Goal: Find specific page/section: Locate a particular part of the current website

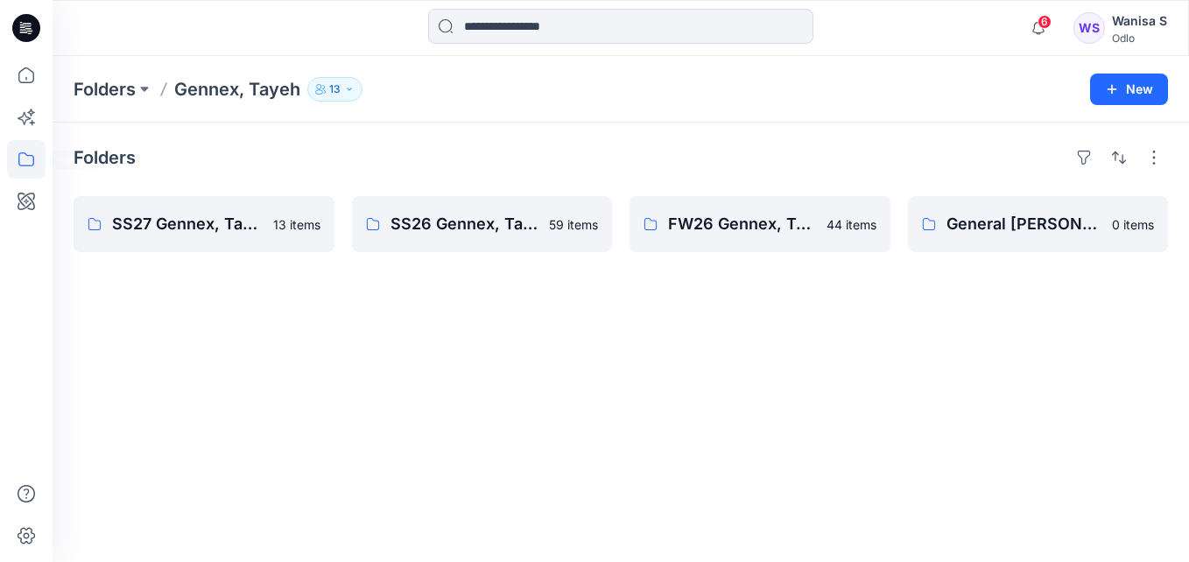
click at [22, 165] on icon at bounding box center [26, 159] width 16 height 14
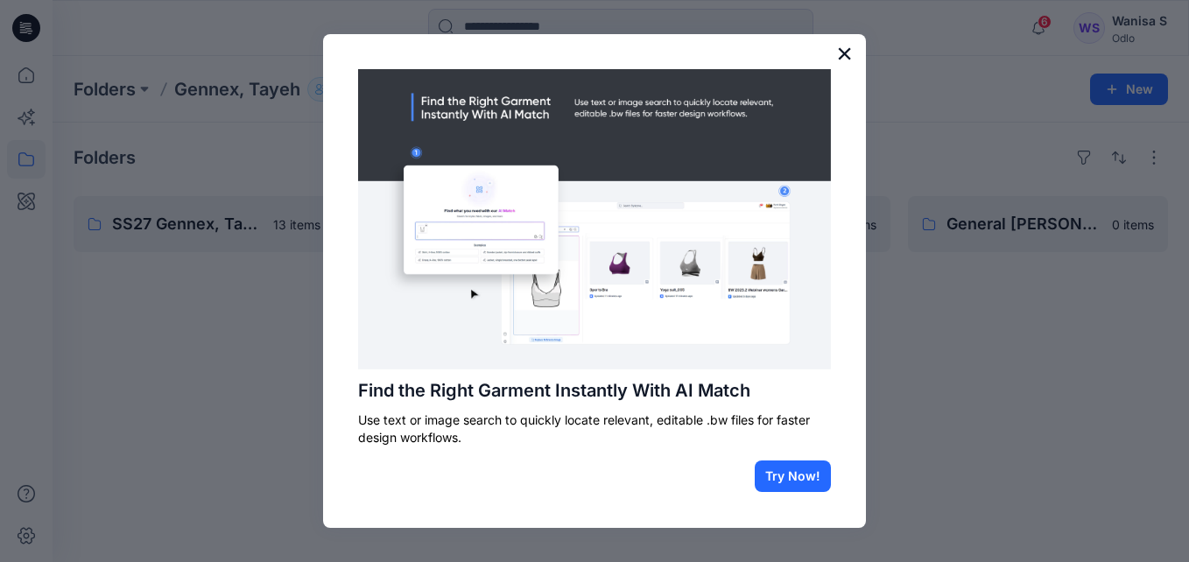
click at [846, 51] on button "×" at bounding box center [844, 53] width 17 height 28
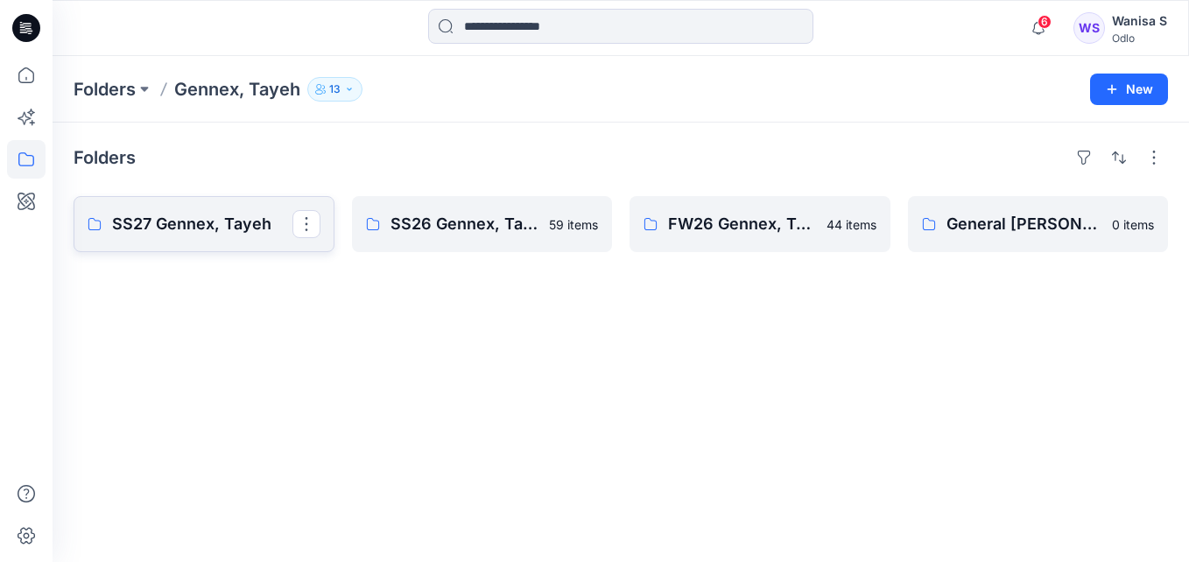
click at [235, 228] on p "SS27 Gennex, Tayeh" at bounding box center [202, 224] width 180 height 25
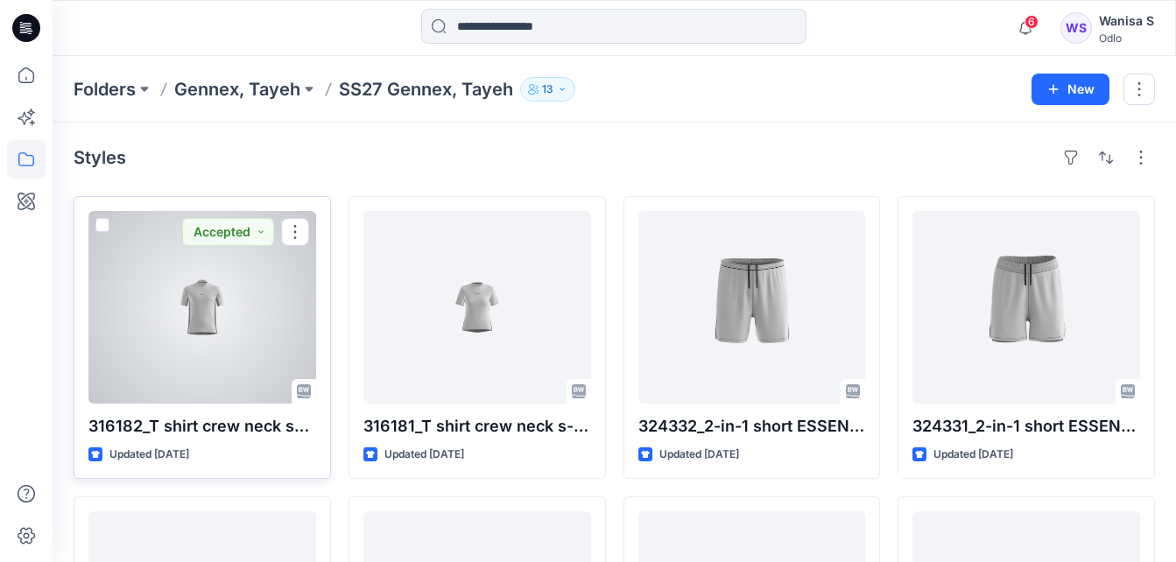
click at [294, 283] on div at bounding box center [202, 307] width 228 height 193
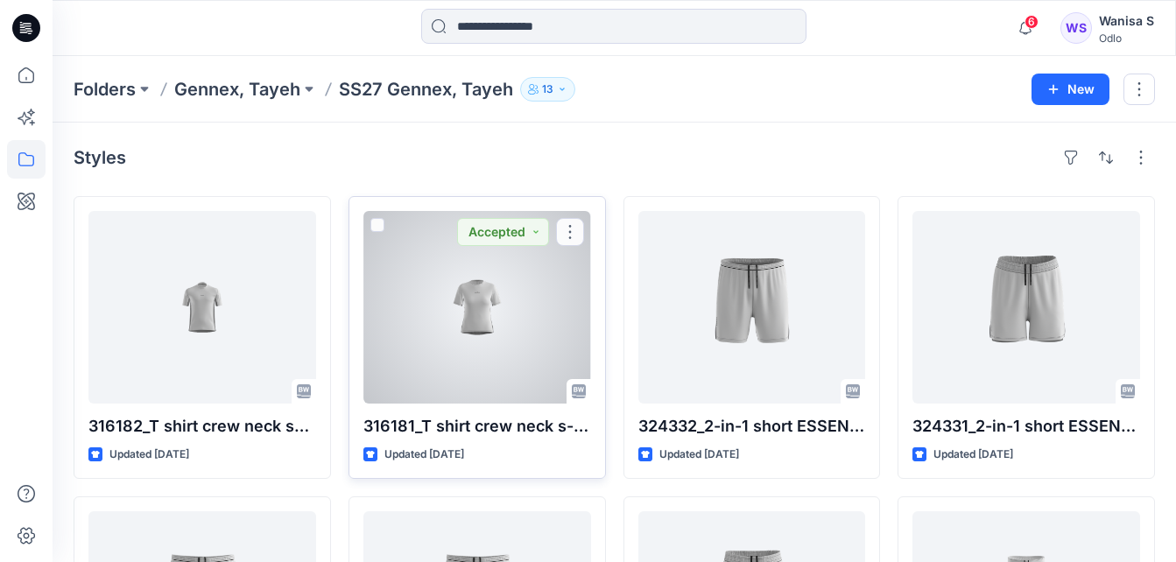
click at [426, 298] on div at bounding box center [477, 307] width 228 height 193
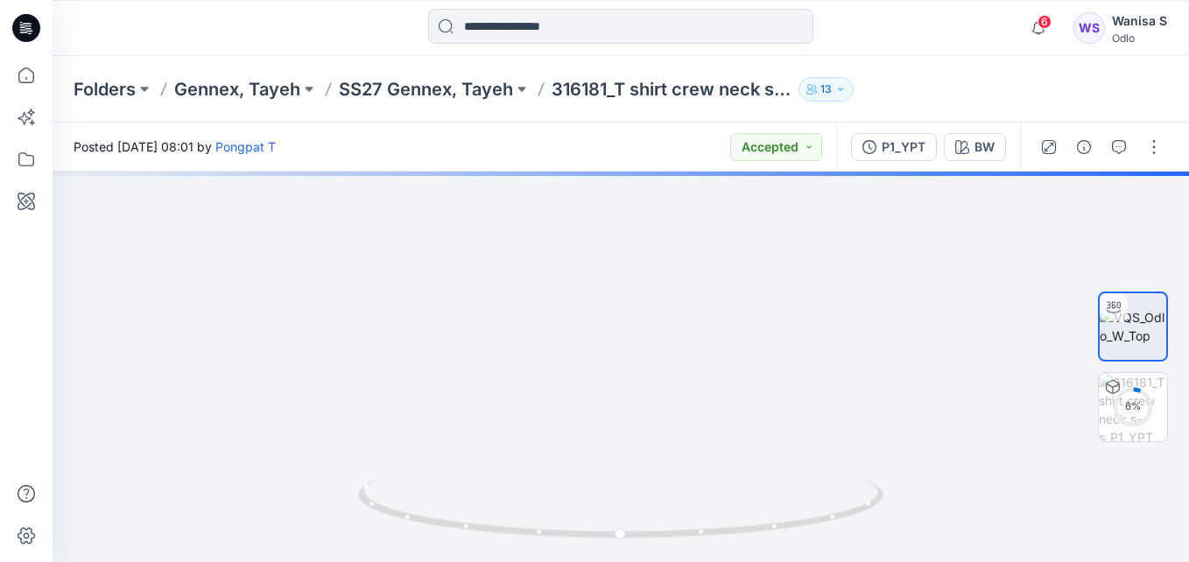
drag, startPoint x: 618, startPoint y: 256, endPoint x: 591, endPoint y: 607, distance: 351.2
click at [591, 561] on html "6 Notifications Pongpat T has updated 316182_T shirt crew neck s-s_P1_YPT with …" at bounding box center [594, 281] width 1189 height 562
drag, startPoint x: 643, startPoint y: 272, endPoint x: 625, endPoint y: 557, distance: 285.0
click at [625, 557] on div at bounding box center [621, 367] width 1136 height 390
